Goal: Information Seeking & Learning: Find specific fact

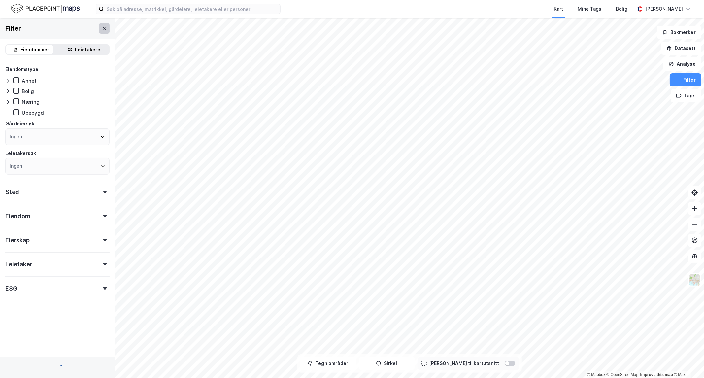
click at [103, 28] on icon at bounding box center [105, 27] width 4 height 3
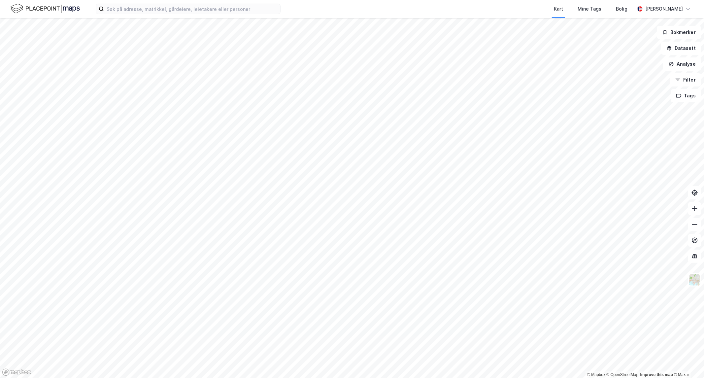
click at [156, 14] on div "Kart Mine Tags Bolig [PERSON_NAME]" at bounding box center [352, 9] width 704 height 18
click at [158, 10] on input at bounding box center [192, 9] width 176 height 10
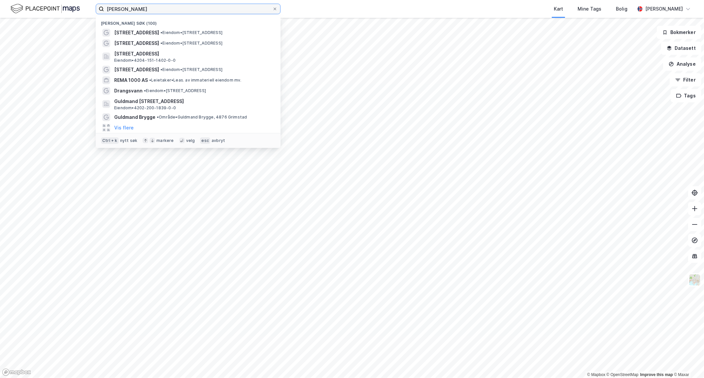
type input "[PERSON_NAME]"
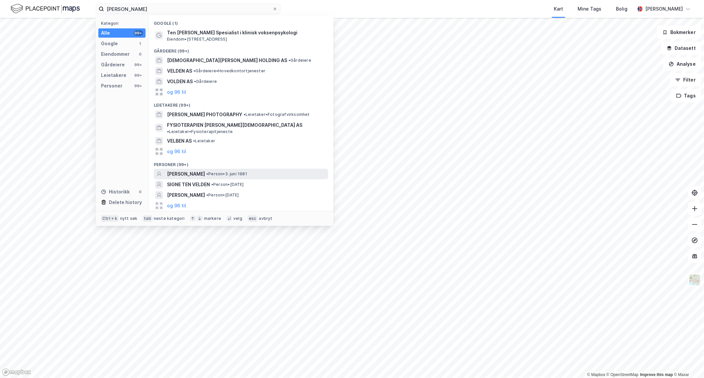
click at [205, 170] on span "[PERSON_NAME]" at bounding box center [186, 174] width 38 height 8
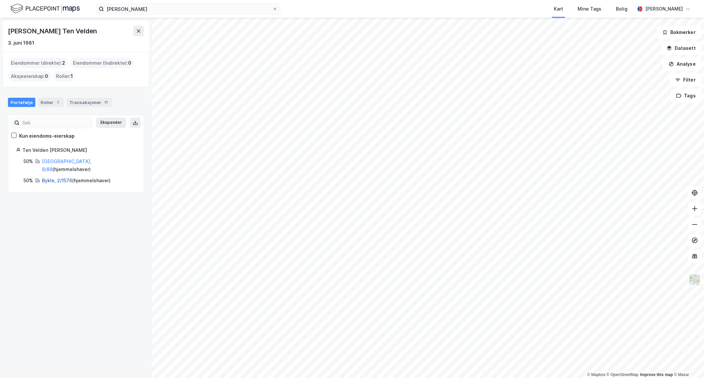
click at [61, 178] on link "Bykle, 2/1576" at bounding box center [57, 181] width 30 height 6
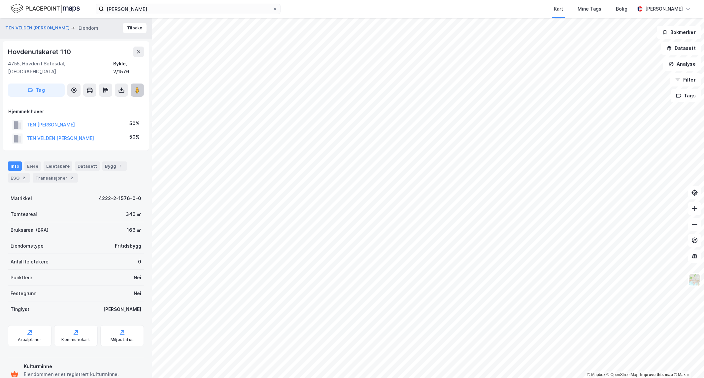
scroll to position [1, 0]
click at [134, 86] on icon at bounding box center [137, 89] width 7 height 7
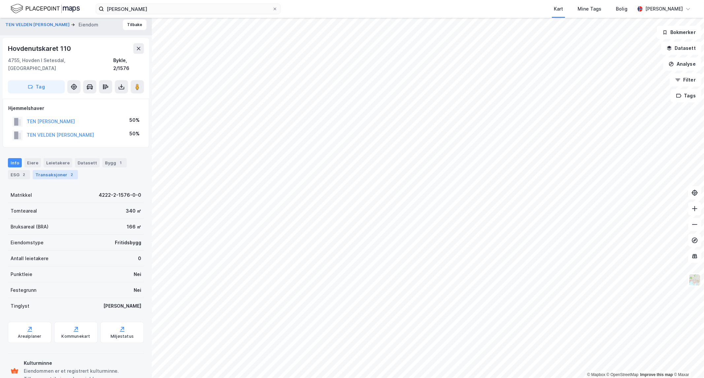
scroll to position [4, 0]
click at [63, 169] on div "Transaksjoner 2" at bounding box center [55, 173] width 45 height 9
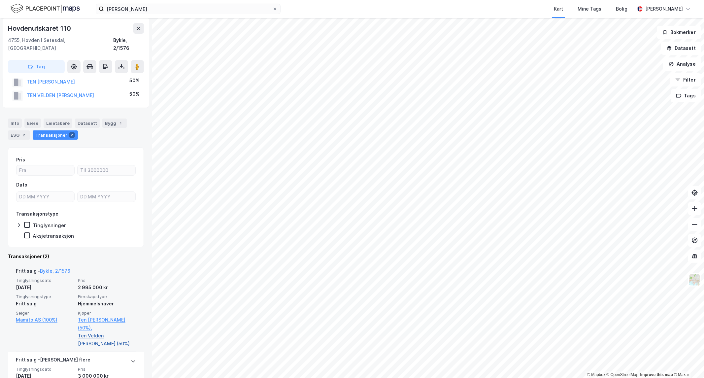
scroll to position [81, 0]
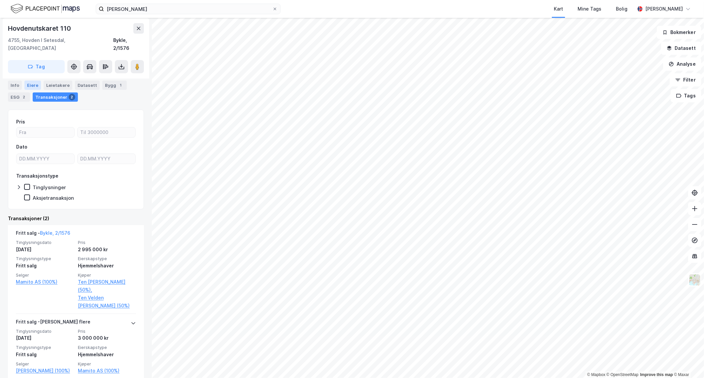
click at [36, 83] on div "Eiere" at bounding box center [32, 85] width 17 height 9
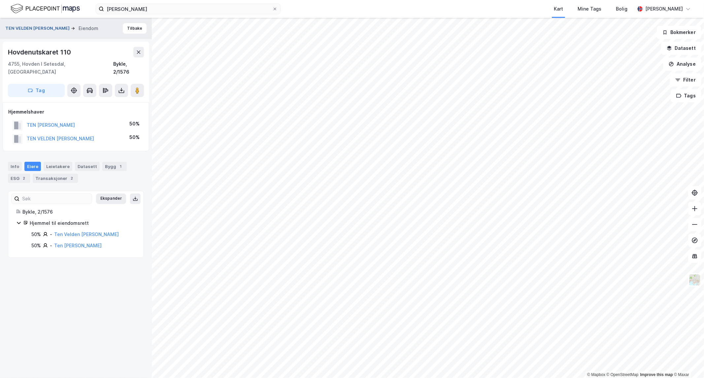
click at [54, 29] on button "TEN VELDEN [PERSON_NAME]" at bounding box center [38, 28] width 66 height 7
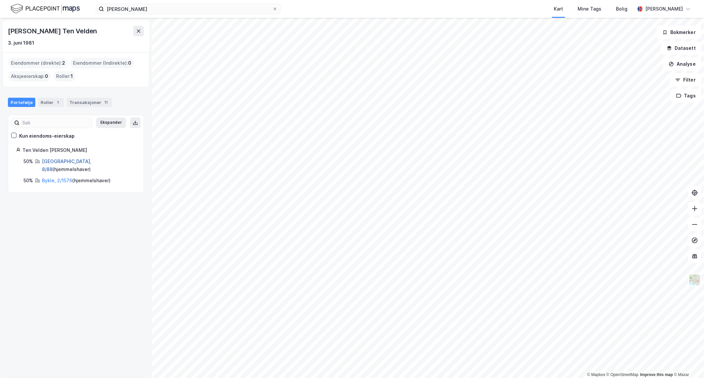
click at [53, 160] on link "[GEOGRAPHIC_DATA], 8/88" at bounding box center [67, 165] width 50 height 14
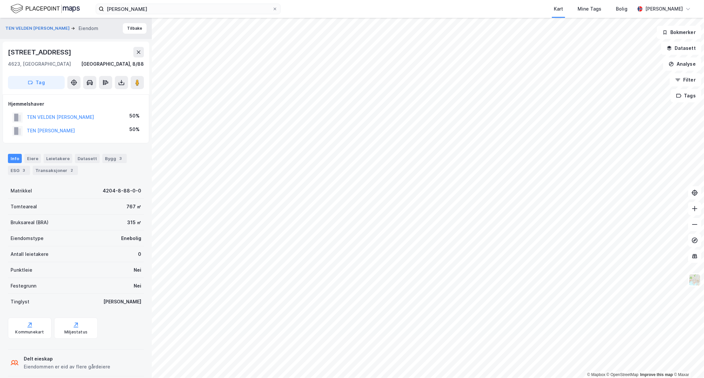
scroll to position [9, 0]
